Goal: Check status: Check status

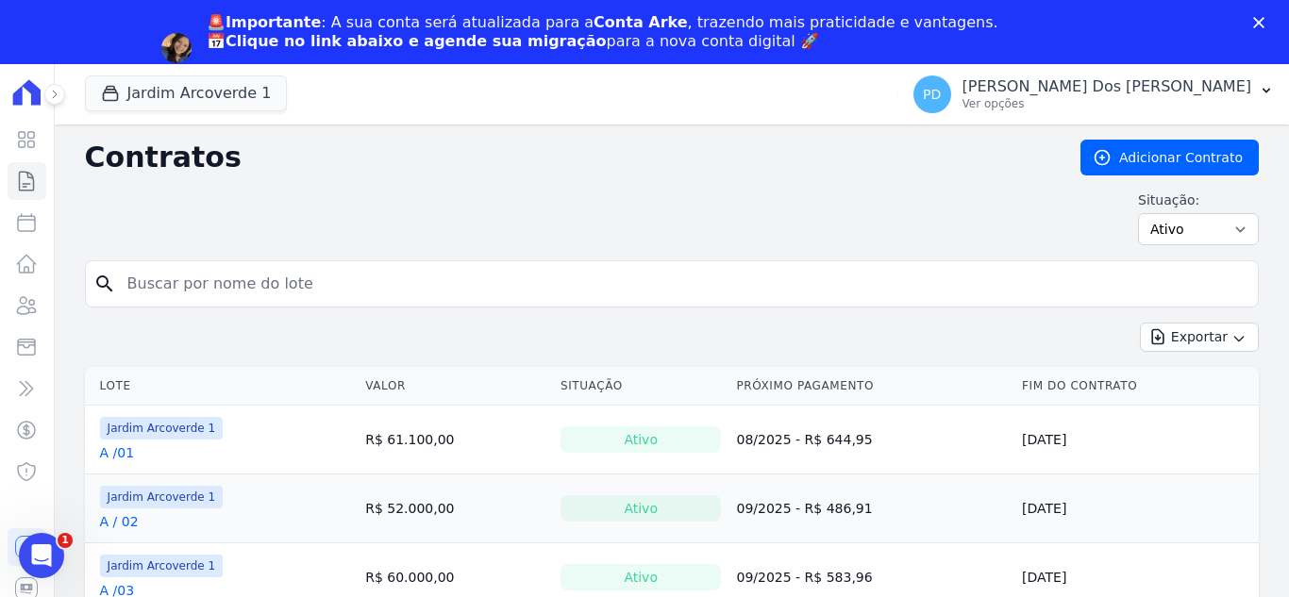
click at [221, 286] on input "search" at bounding box center [683, 284] width 1134 height 38
type input "i / 20"
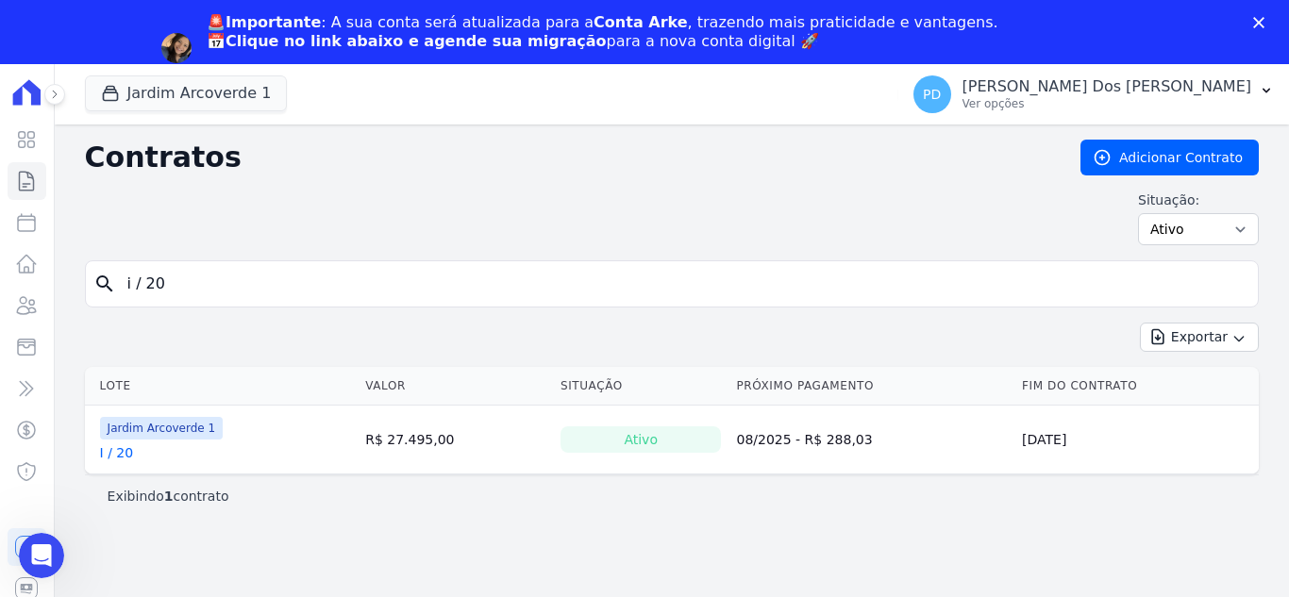
click at [124, 388] on th "Lote" at bounding box center [222, 386] width 274 height 39
click at [129, 459] on link "I / 20" at bounding box center [117, 452] width 34 height 19
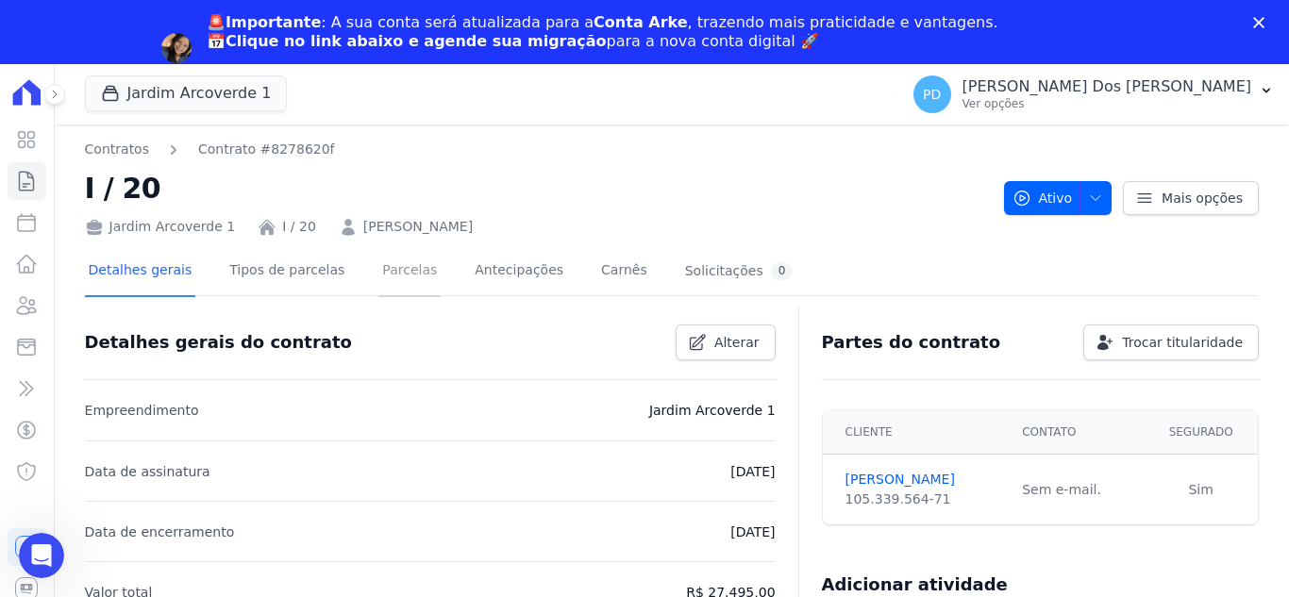
click at [404, 273] on link "Parcelas" at bounding box center [409, 272] width 62 height 50
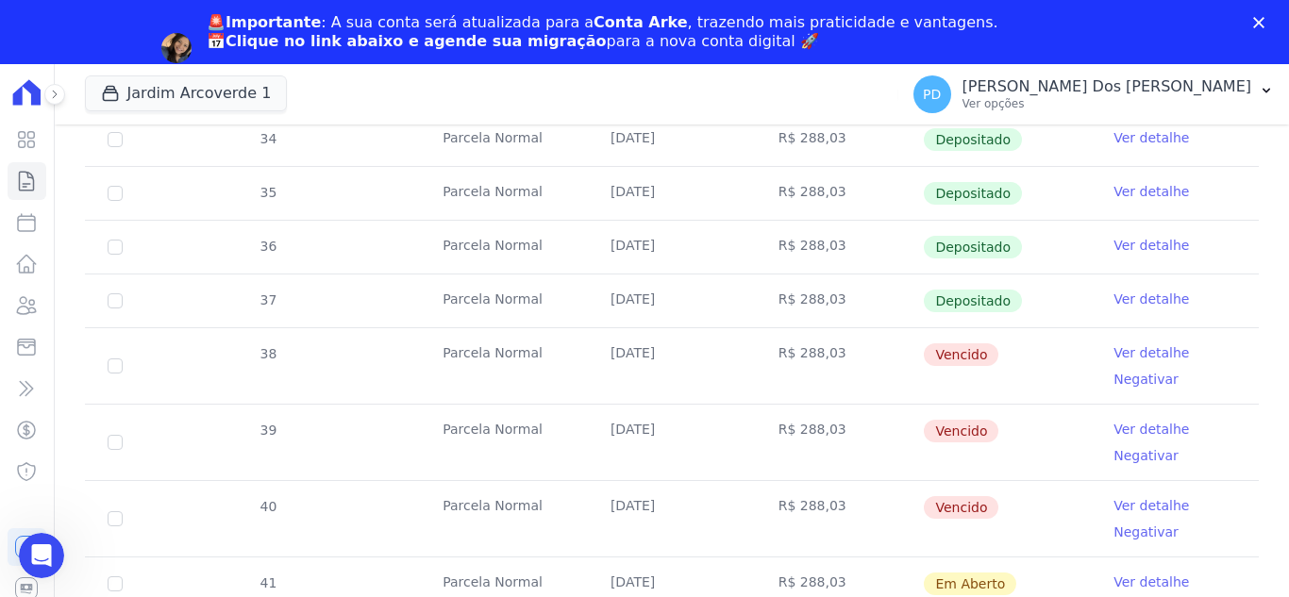
scroll to position [566, 0]
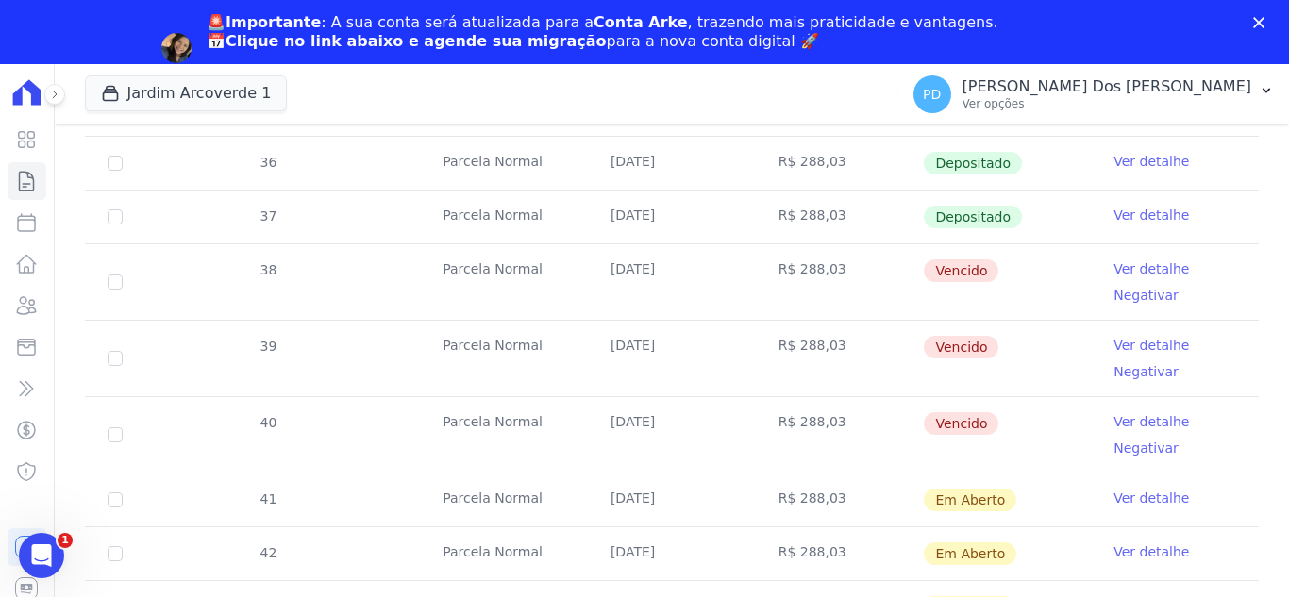
click at [1142, 270] on link "Ver detalhe" at bounding box center [1150, 268] width 75 height 19
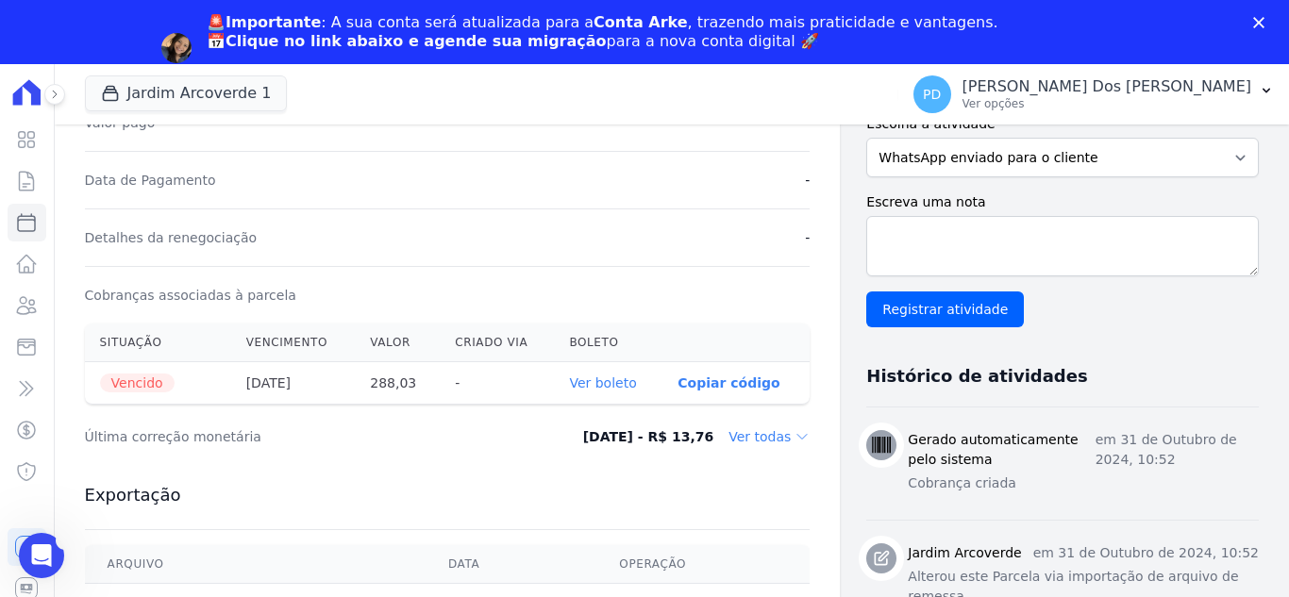
scroll to position [377, 0]
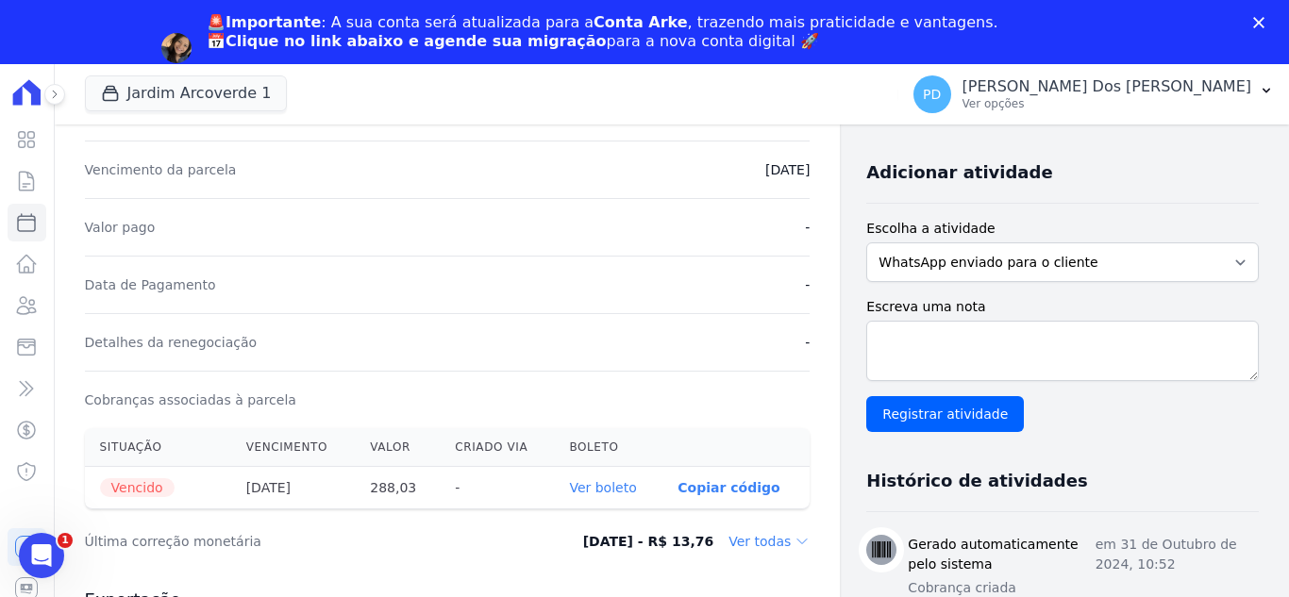
click at [613, 490] on link "Ver boleto" at bounding box center [602, 487] width 67 height 15
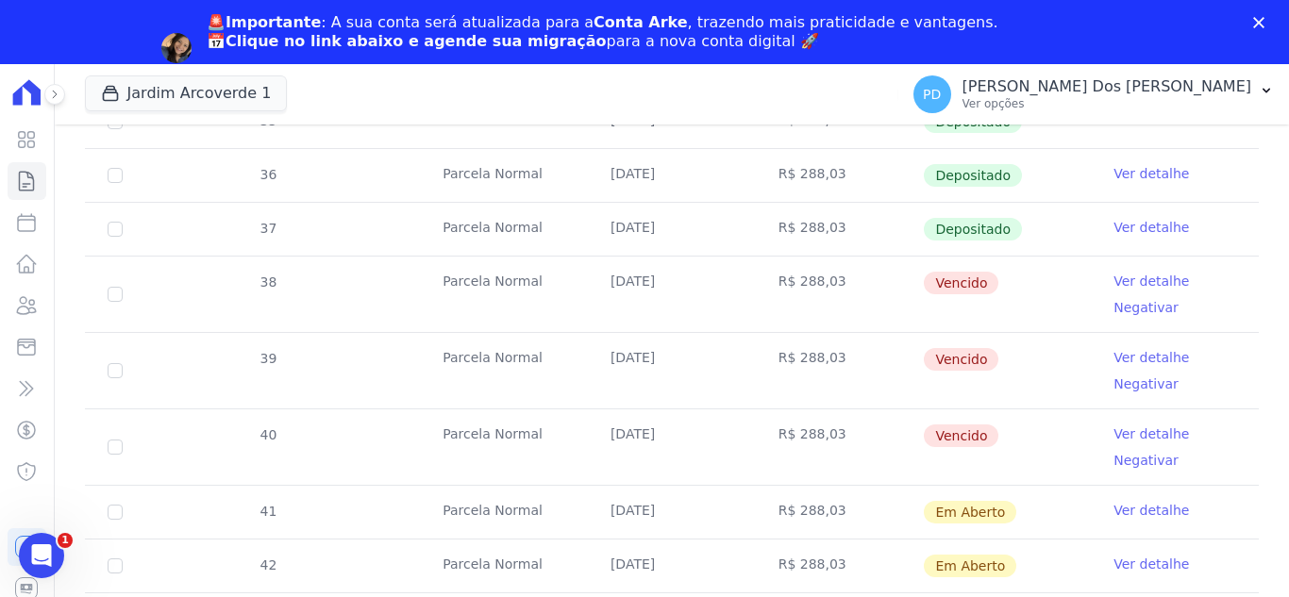
scroll to position [566, 0]
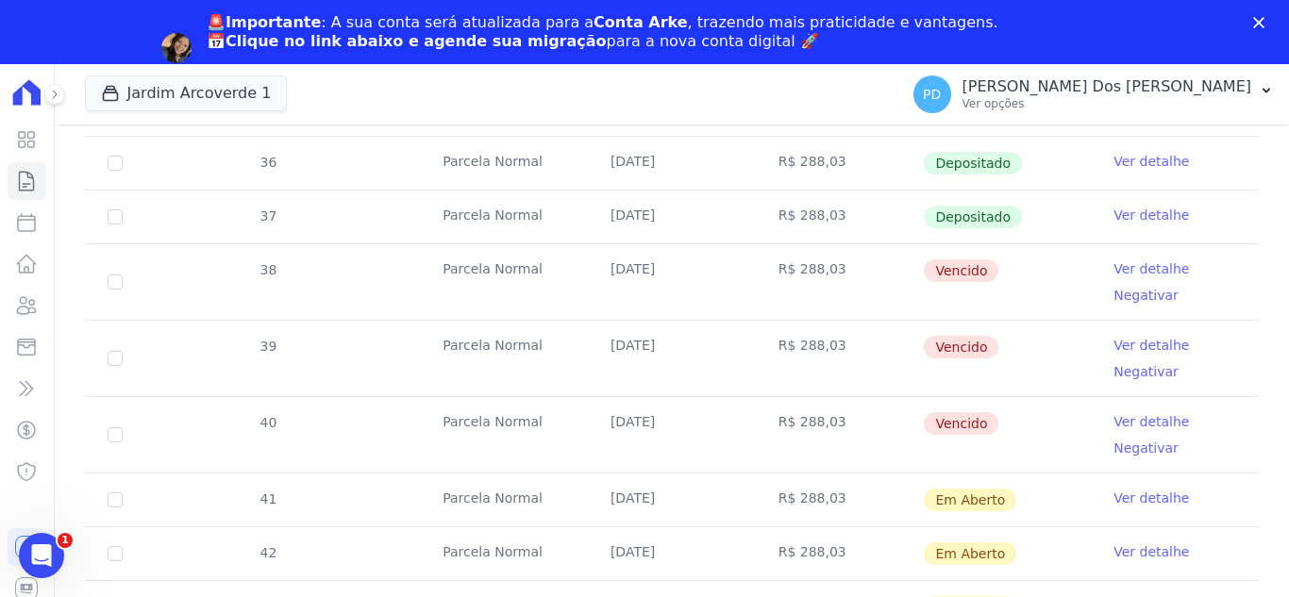
click at [1152, 343] on link "Ver detalhe" at bounding box center [1150, 345] width 75 height 19
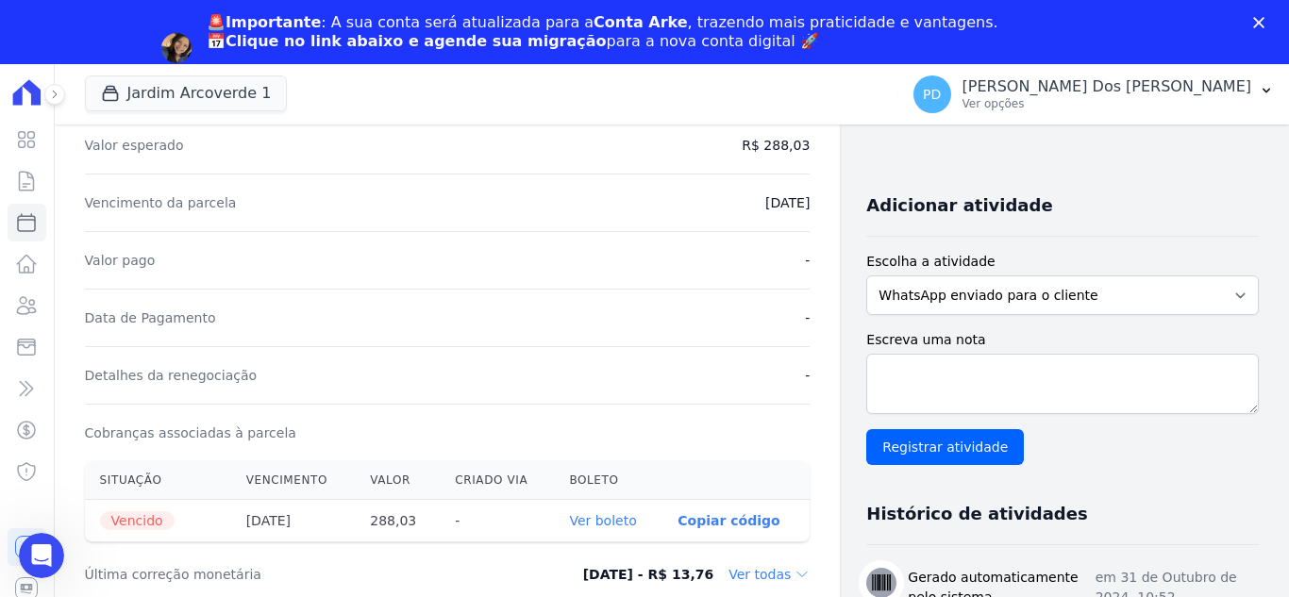
scroll to position [377, 0]
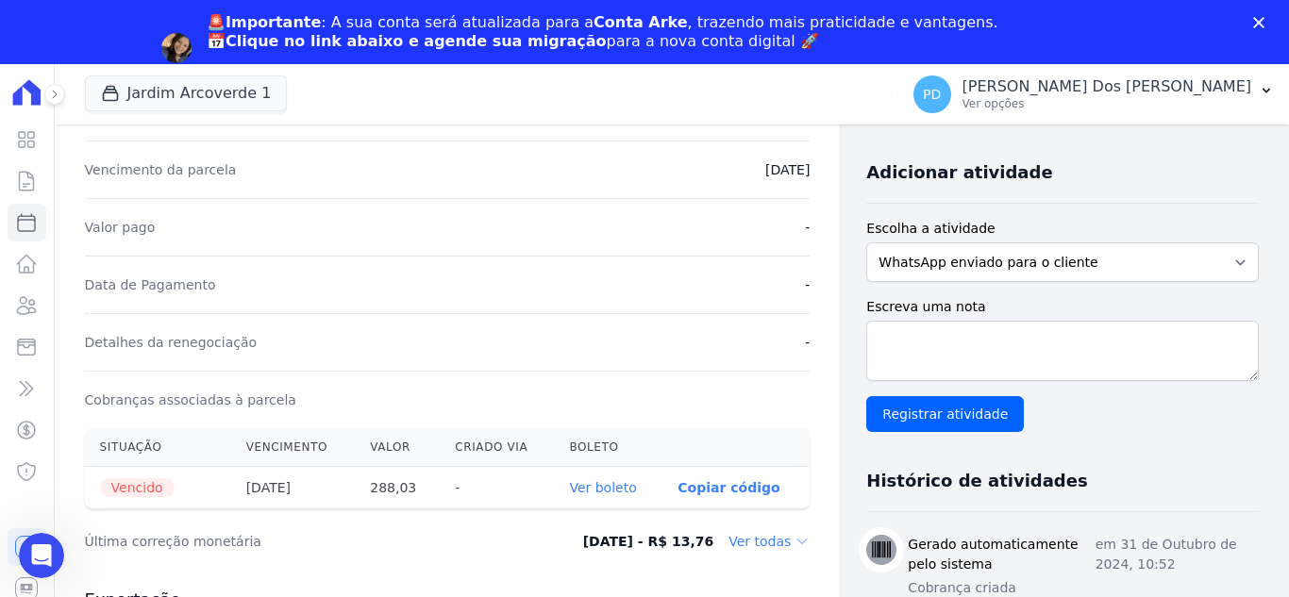
click at [610, 487] on link "Ver boleto" at bounding box center [602, 487] width 67 height 15
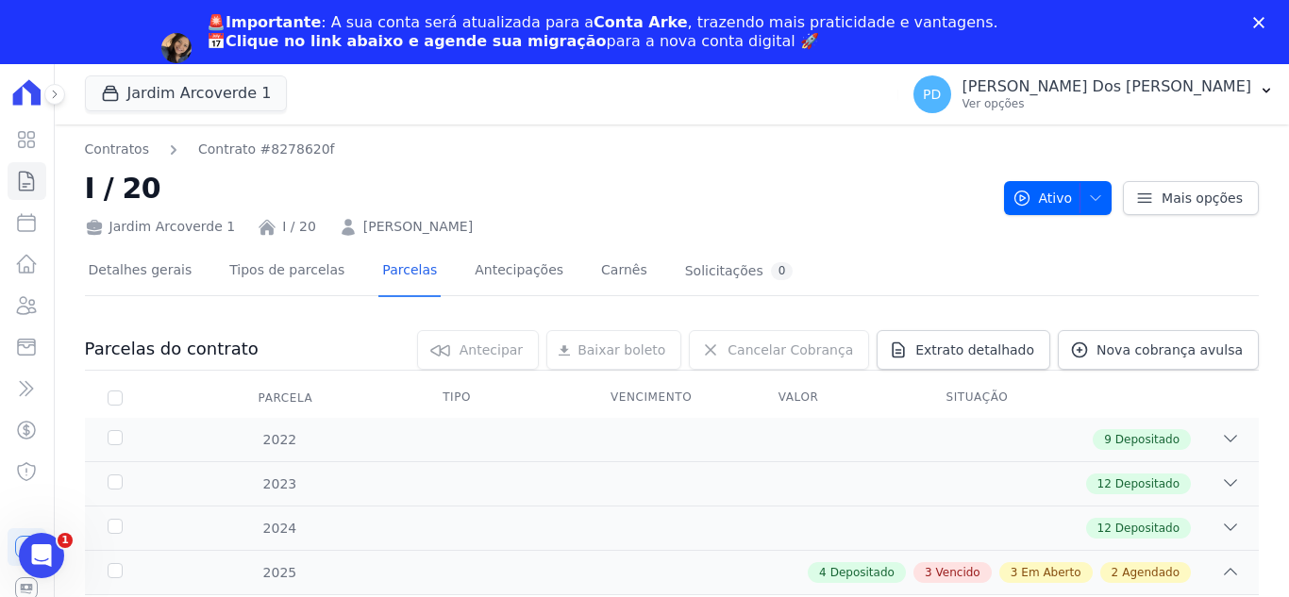
click at [1219, 395] on th at bounding box center [1175, 398] width 168 height 40
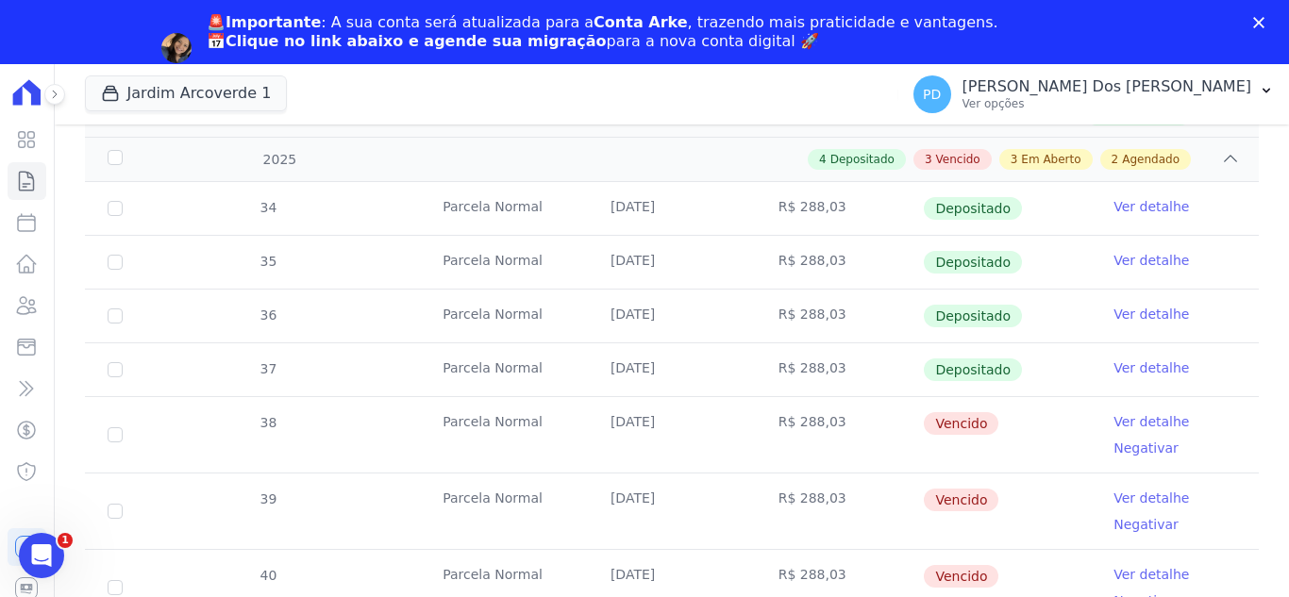
scroll to position [472, 0]
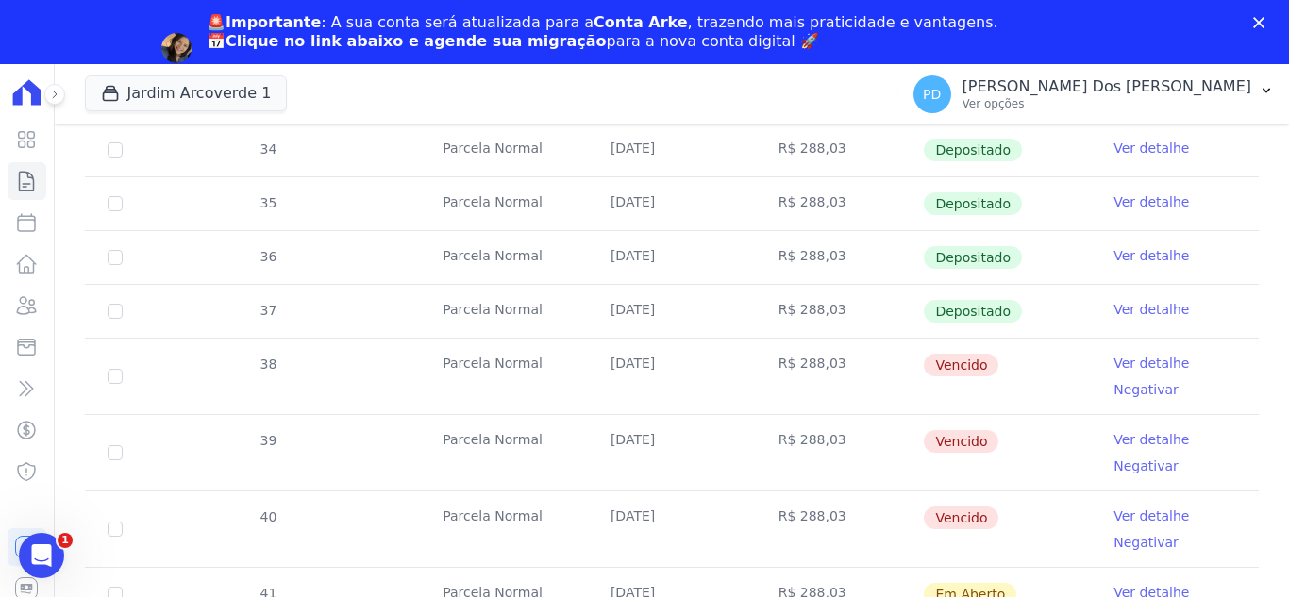
click at [1121, 514] on link "Ver detalhe" at bounding box center [1150, 516] width 75 height 19
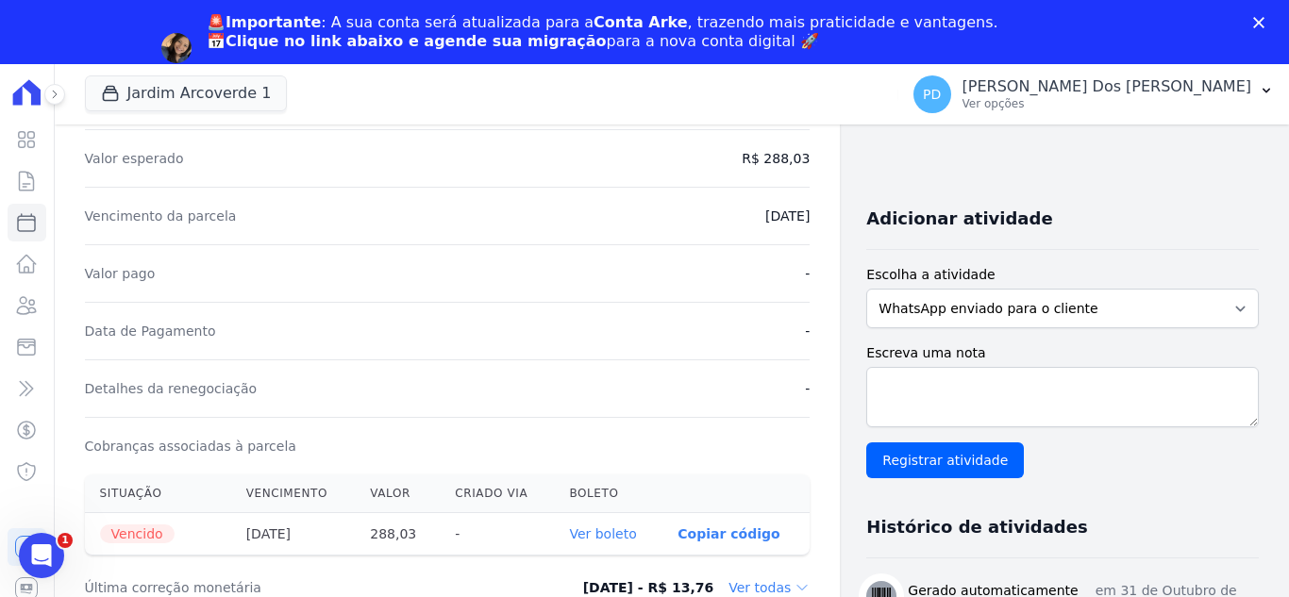
scroll to position [472, 0]
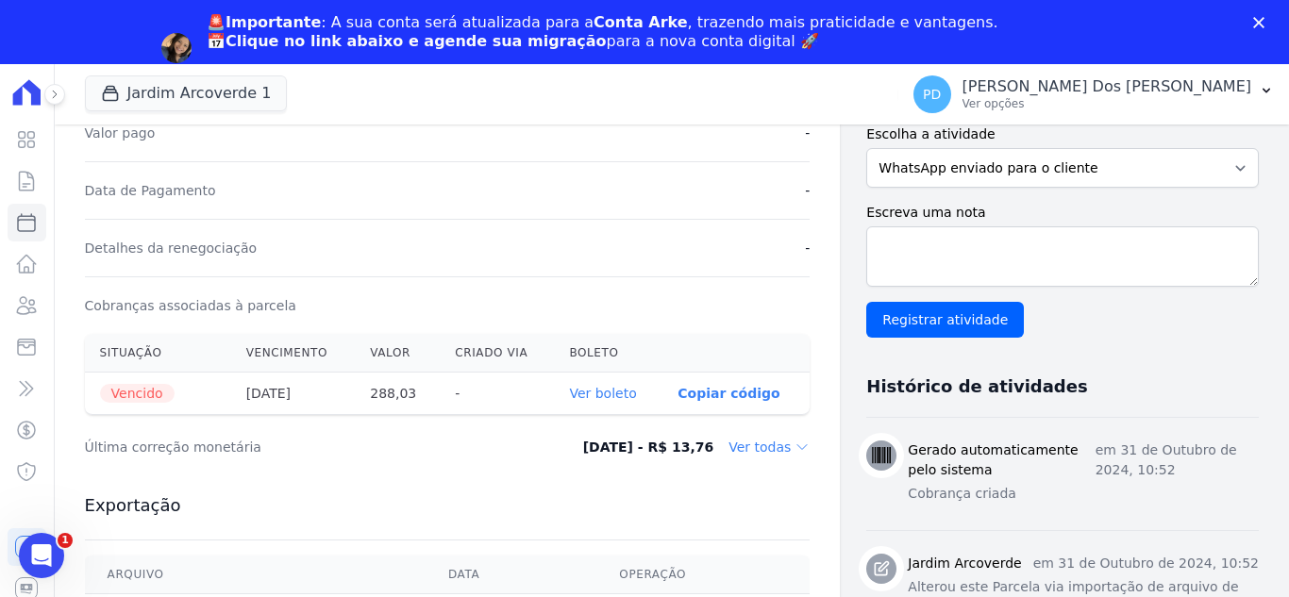
click at [609, 394] on link "Ver boleto" at bounding box center [602, 393] width 67 height 15
